Goal: Find specific page/section: Find specific page/section

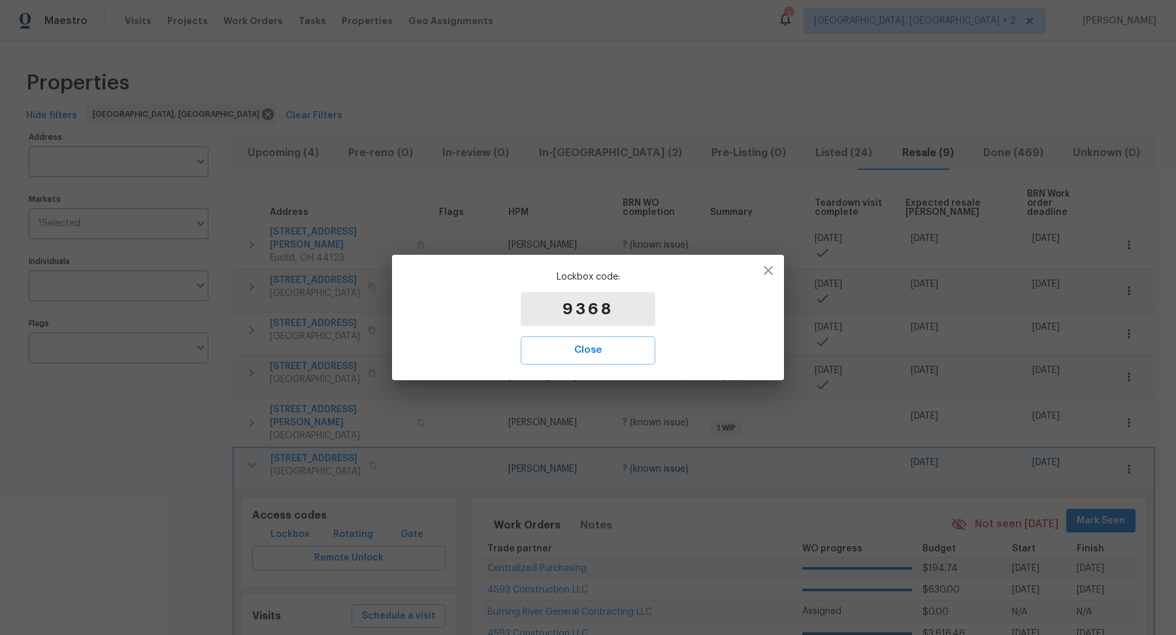
scroll to position [12, 0]
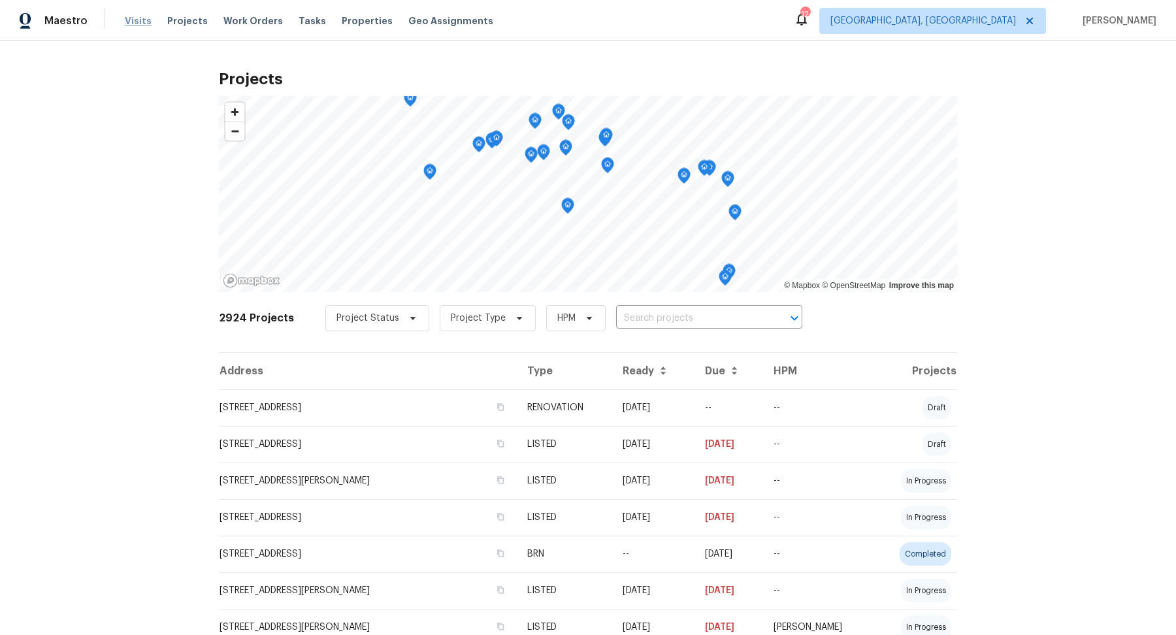
click at [143, 22] on span "Visits" at bounding box center [138, 20] width 27 height 13
